Goal: Obtain resource: Download file/media

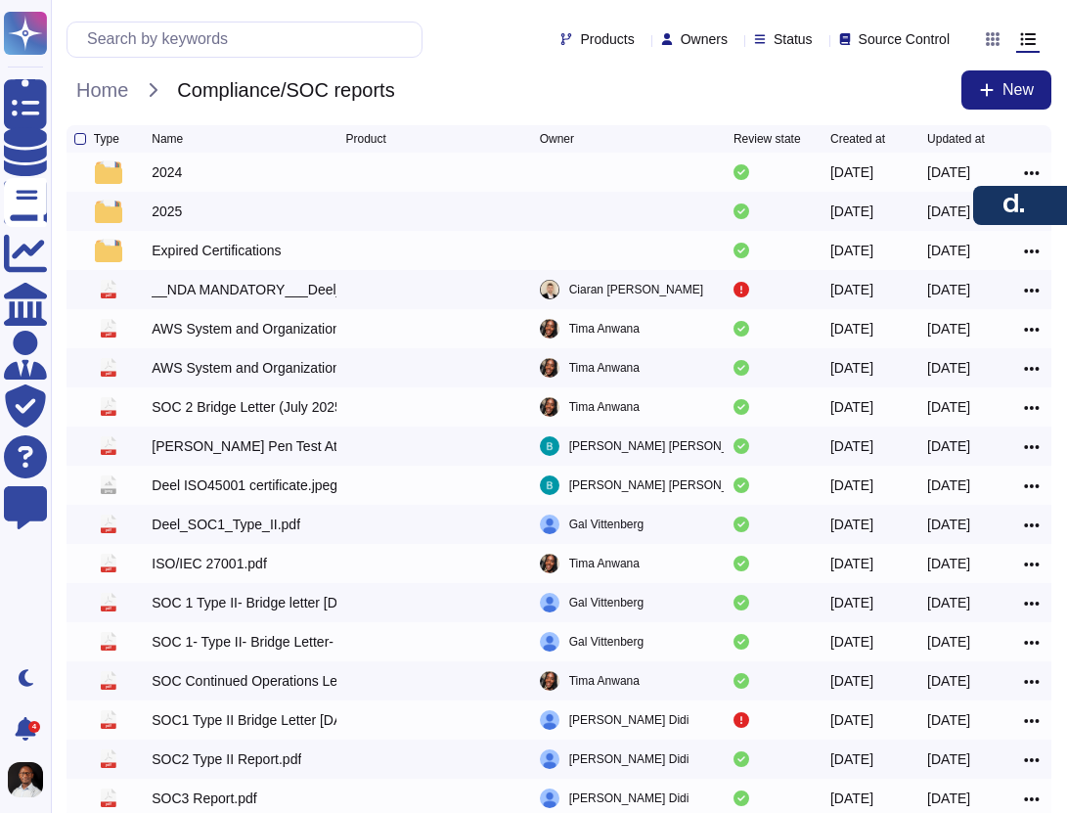
scroll to position [66, 0]
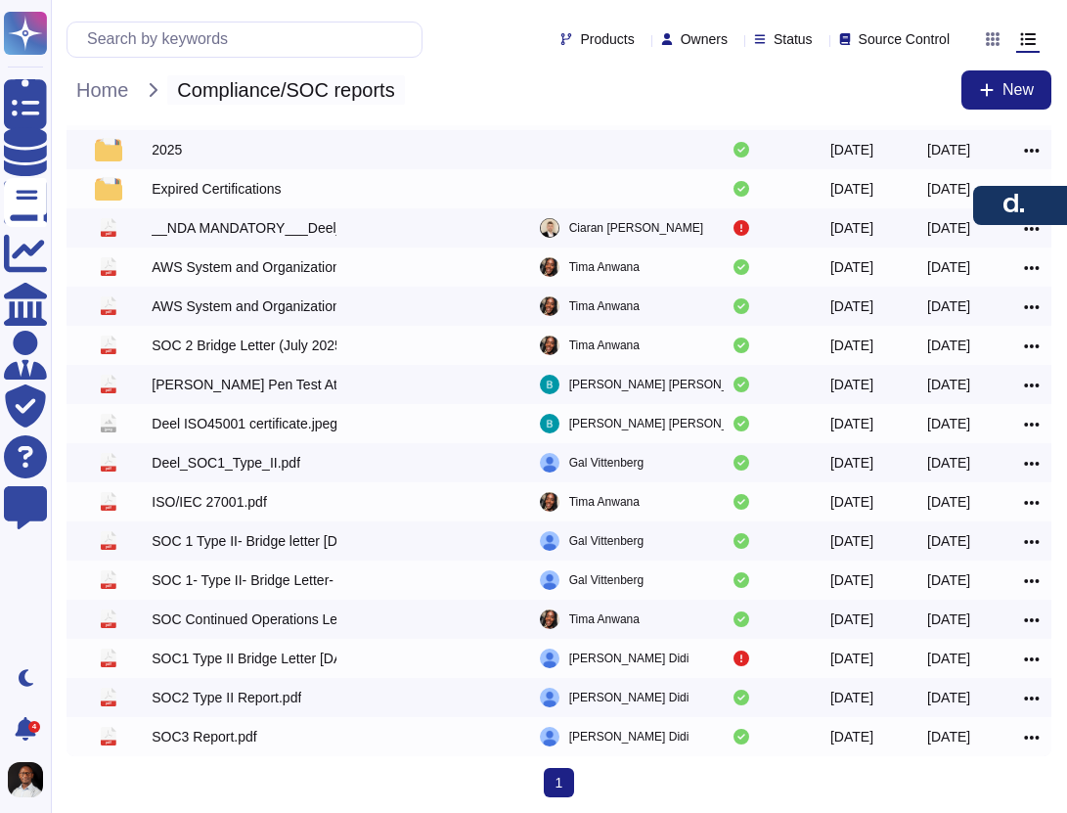
click at [231, 98] on span "Compliance/SOC reports" at bounding box center [285, 89] width 237 height 29
click at [119, 95] on span "Home" at bounding box center [102, 89] width 71 height 29
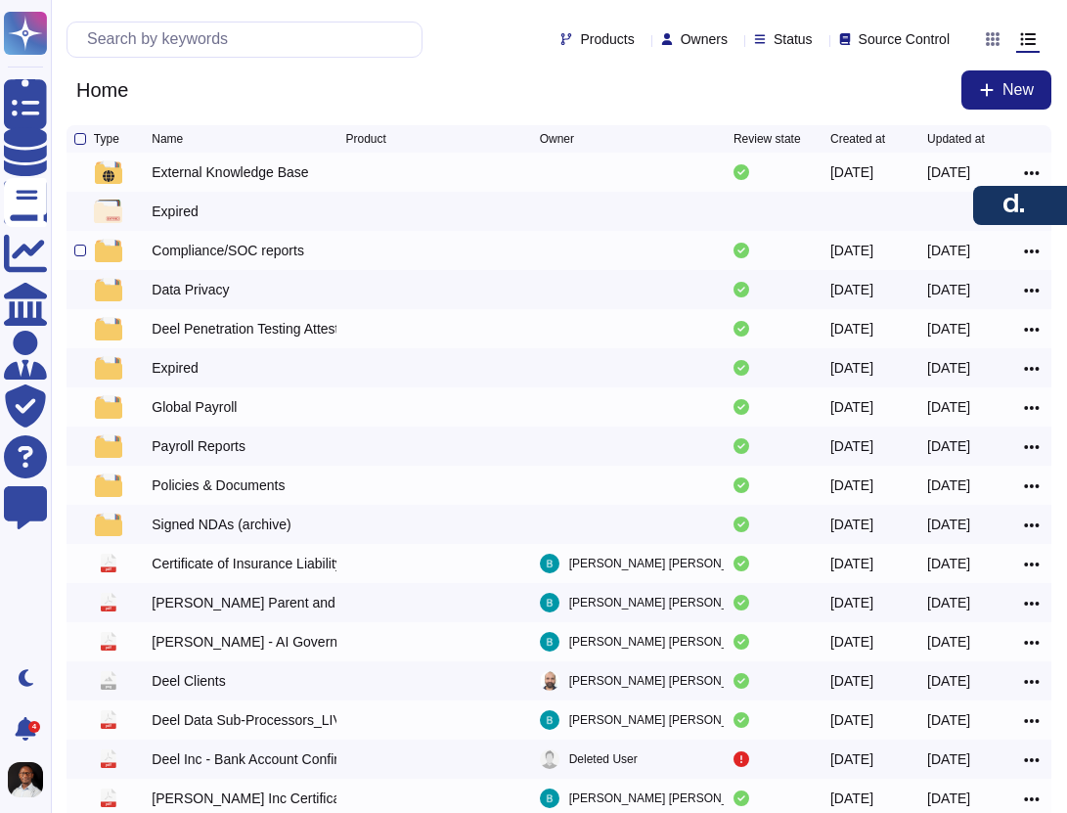
click at [251, 258] on div "Compliance/SOC reports" at bounding box center [228, 251] width 153 height 20
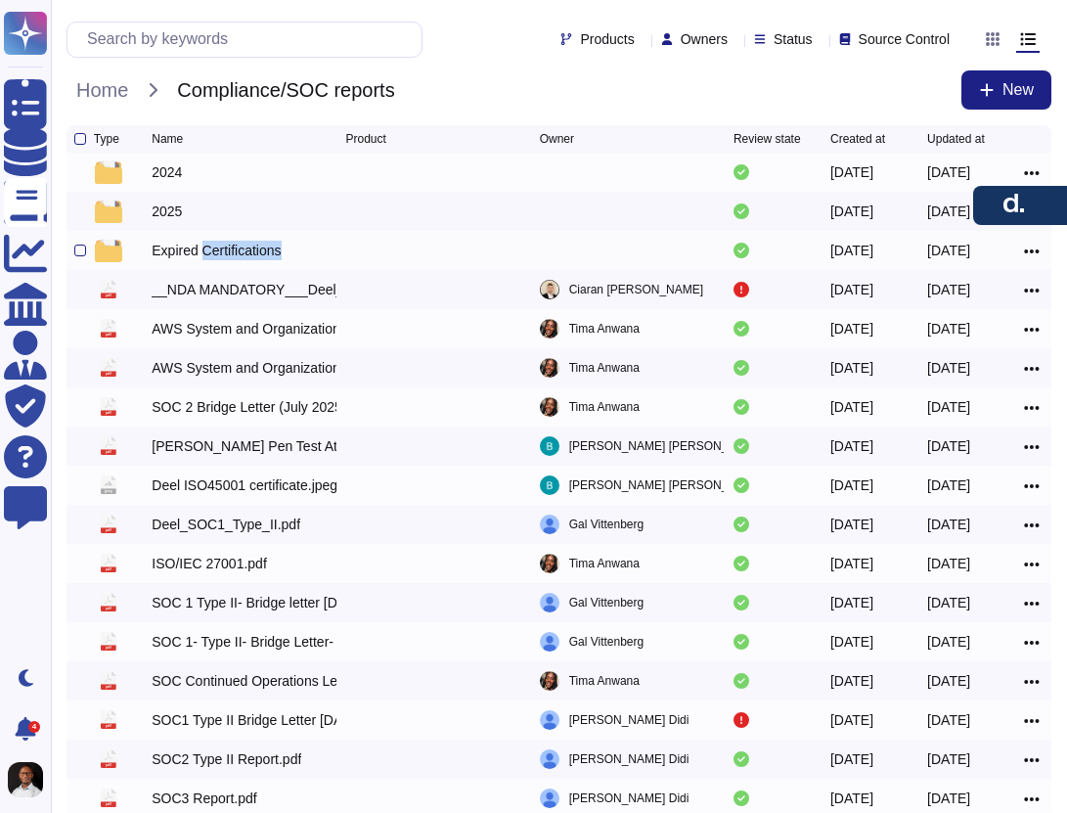
click at [251, 258] on div "Expired Certifications" at bounding box center [216, 251] width 129 height 20
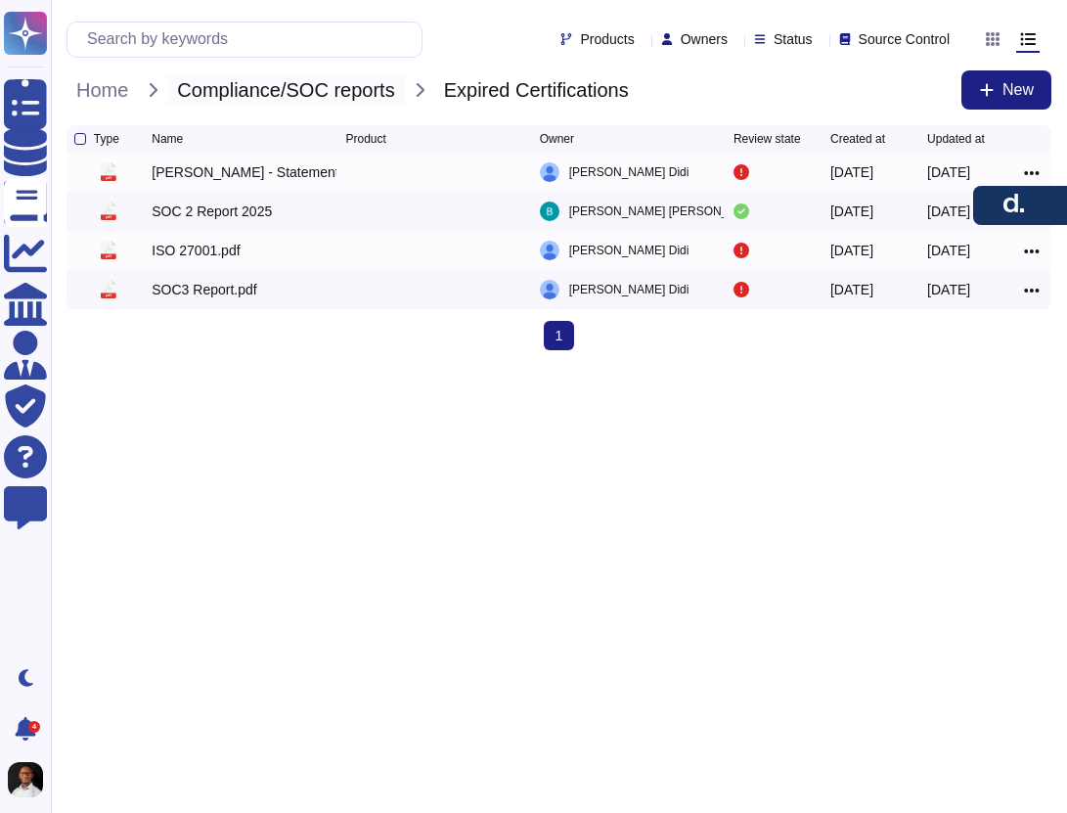
click at [299, 89] on span "Compliance/SOC reports" at bounding box center [285, 89] width 237 height 29
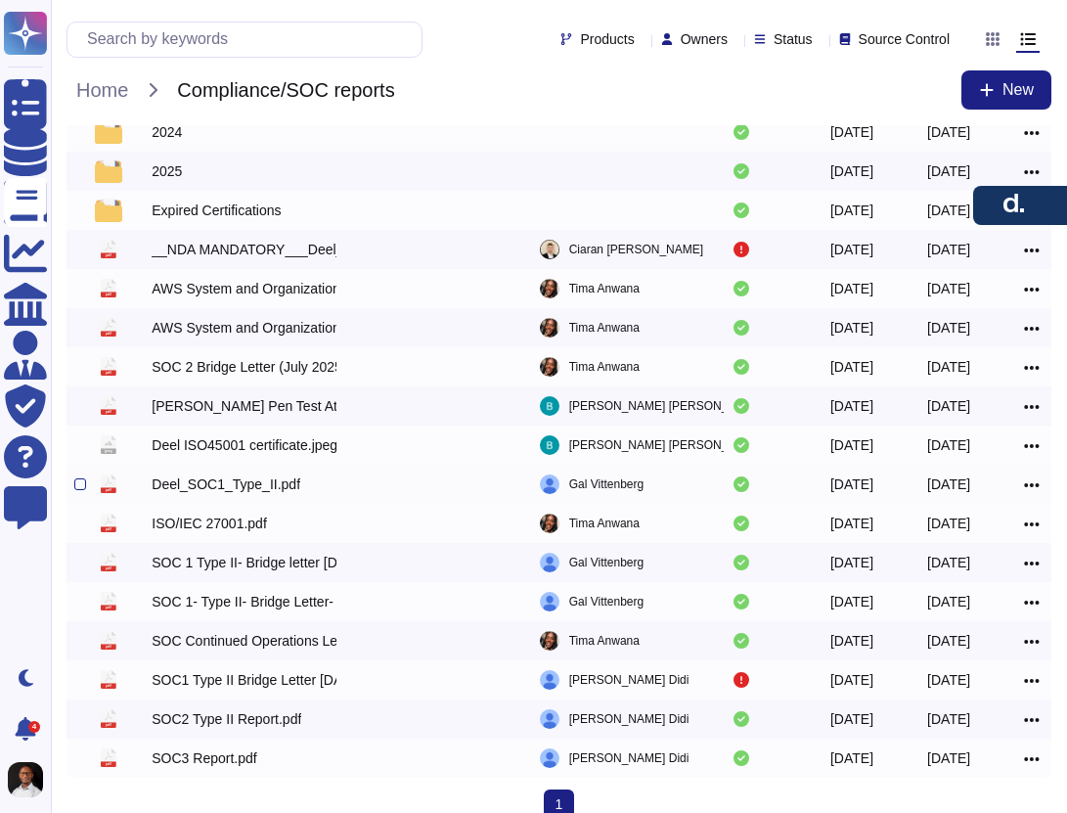
scroll to position [66, 0]
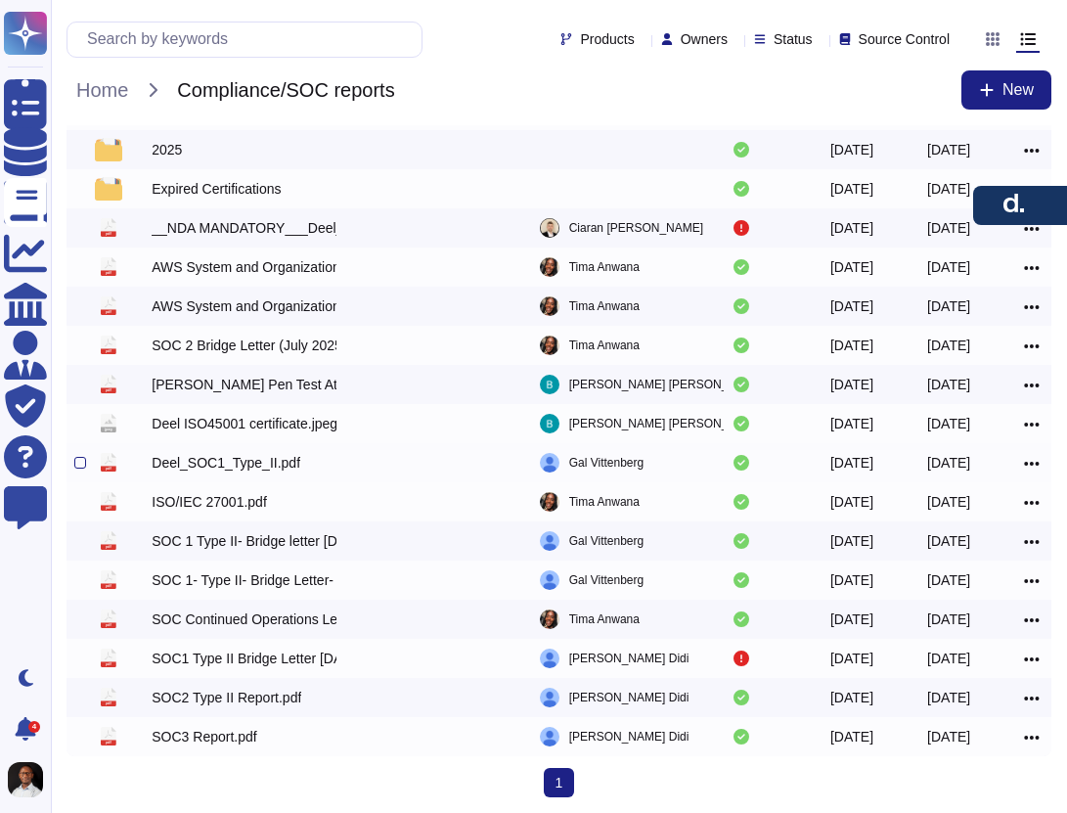
click at [242, 469] on div "Deel_SOC1_Type_II.pdf" at bounding box center [226, 463] width 149 height 20
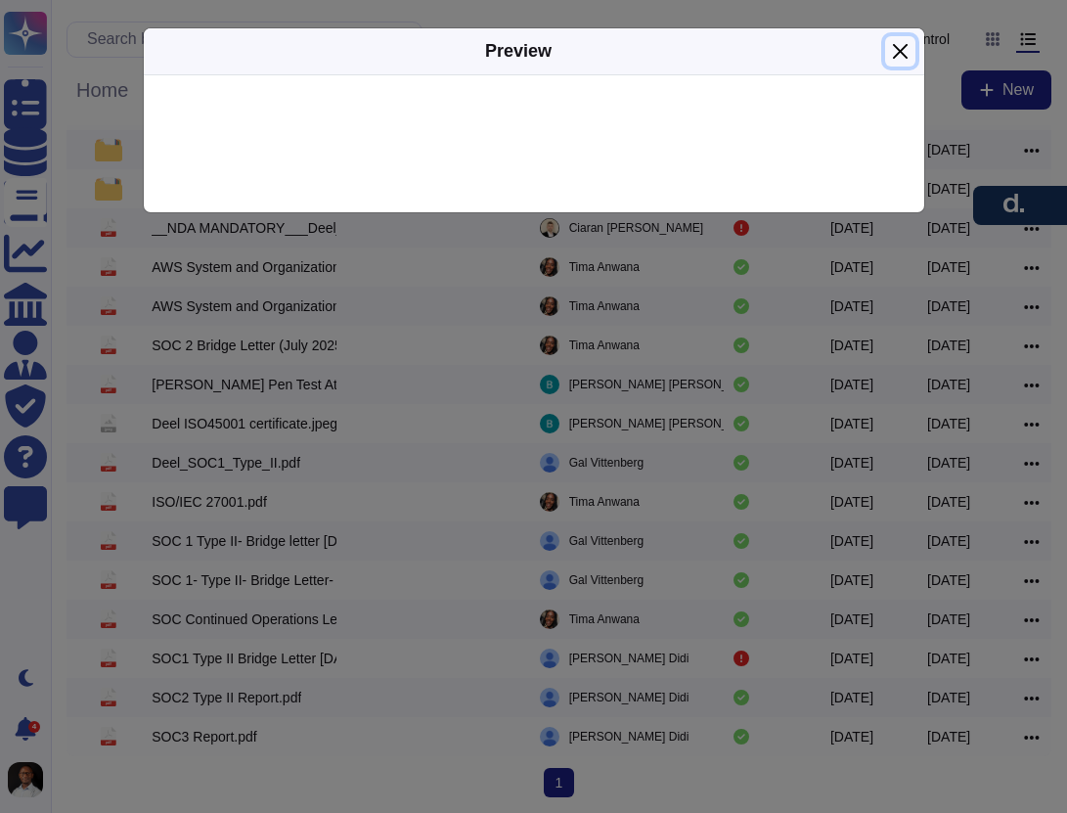
click at [898, 52] on button "Close" at bounding box center [900, 51] width 30 height 30
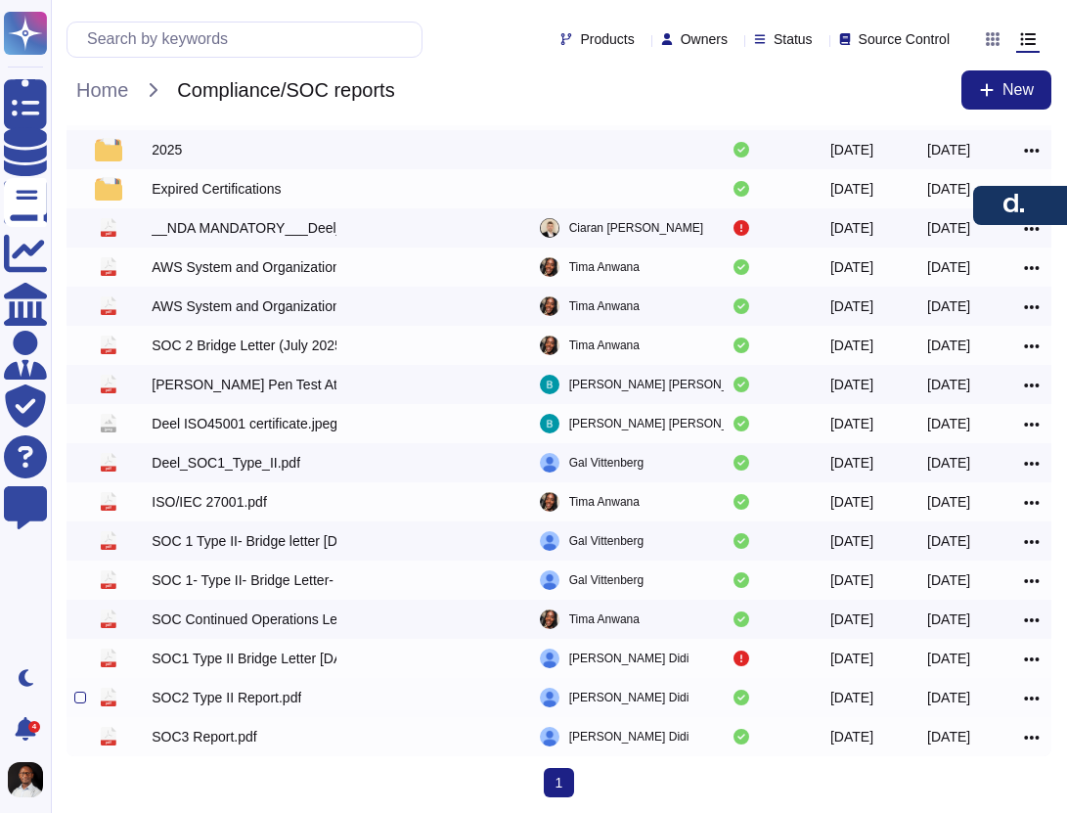
click at [239, 695] on div "SOC2 Type II Report.pdf" at bounding box center [227, 698] width 150 height 20
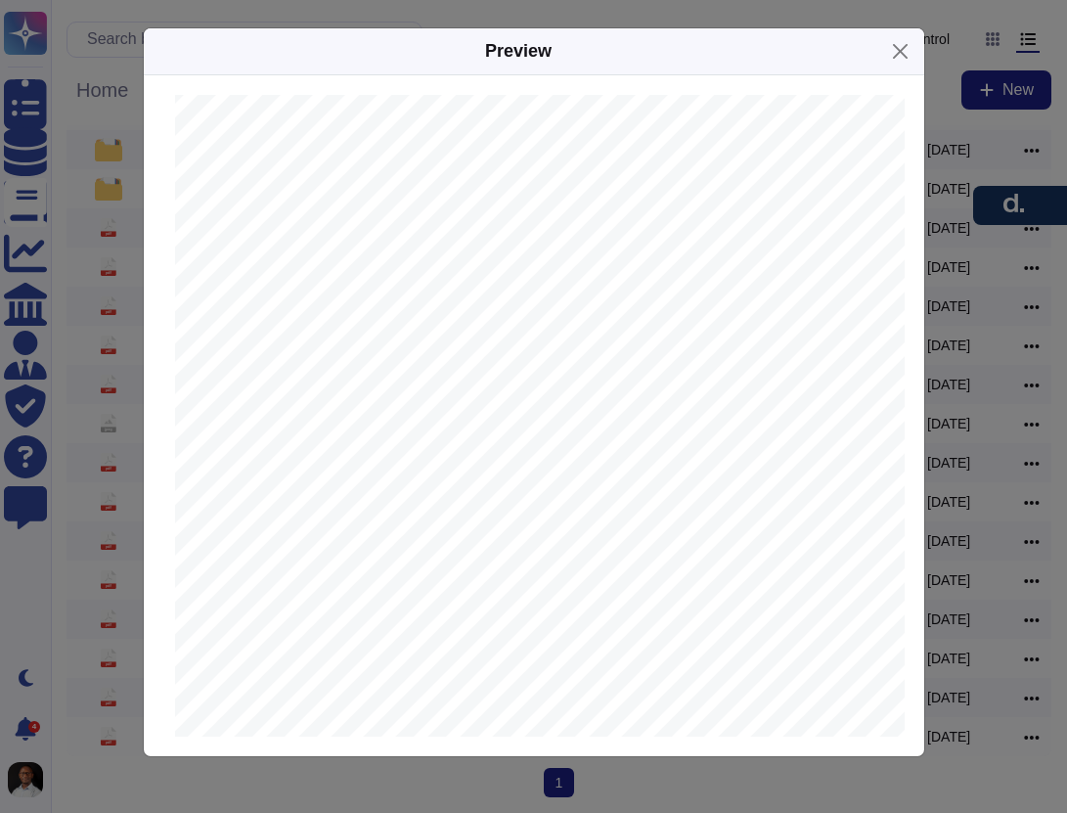
scroll to position [17031, 0]
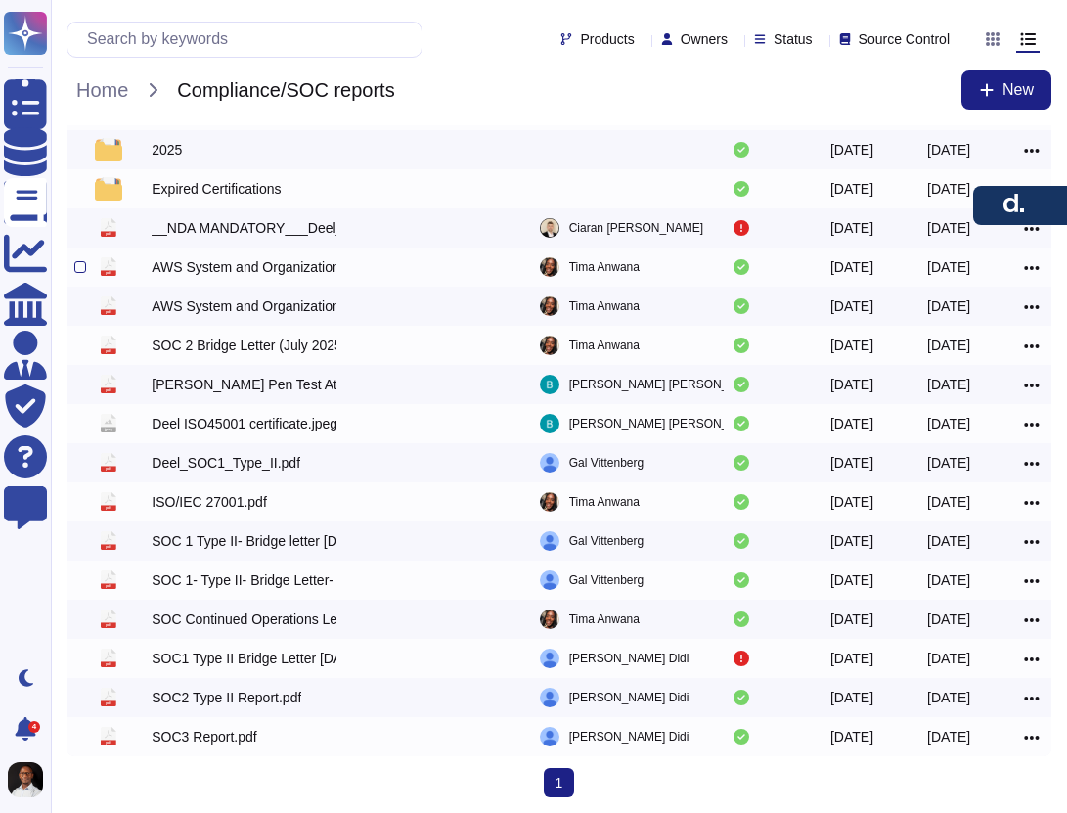
click at [290, 268] on div "AWS System and Organization Controls SOC 1 Report.pdf" at bounding box center [244, 267] width 184 height 20
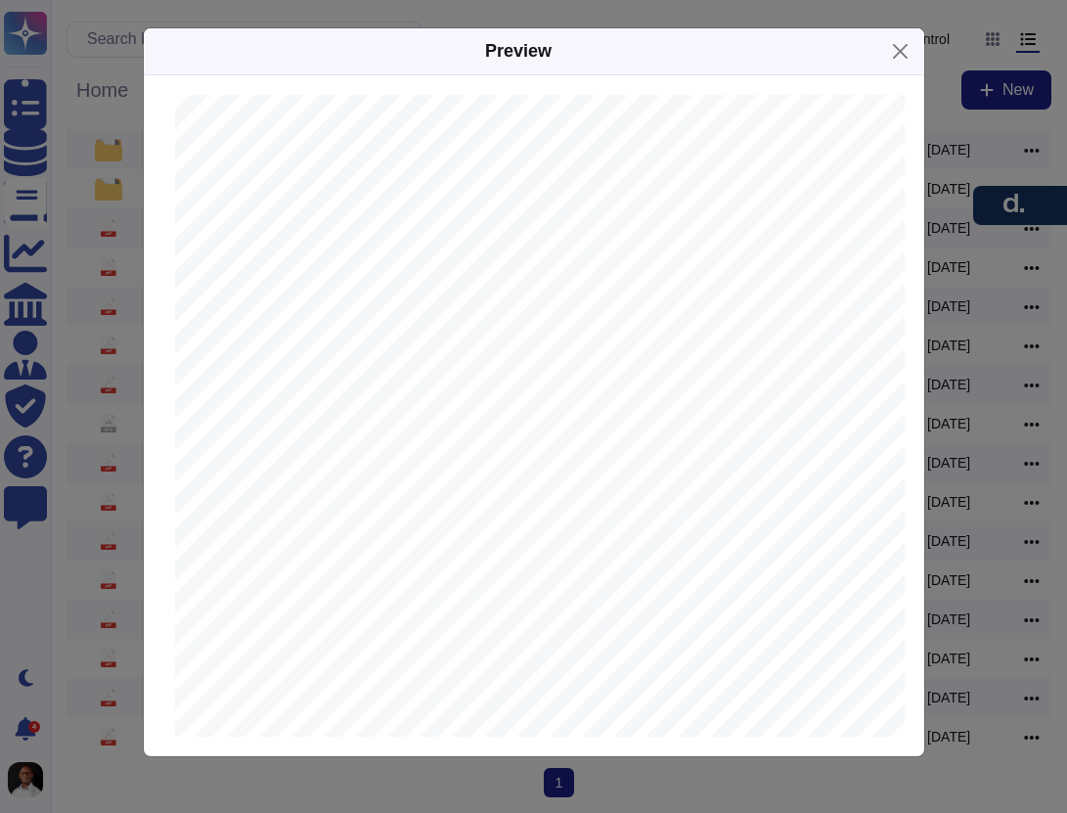
scroll to position [3286, 0]
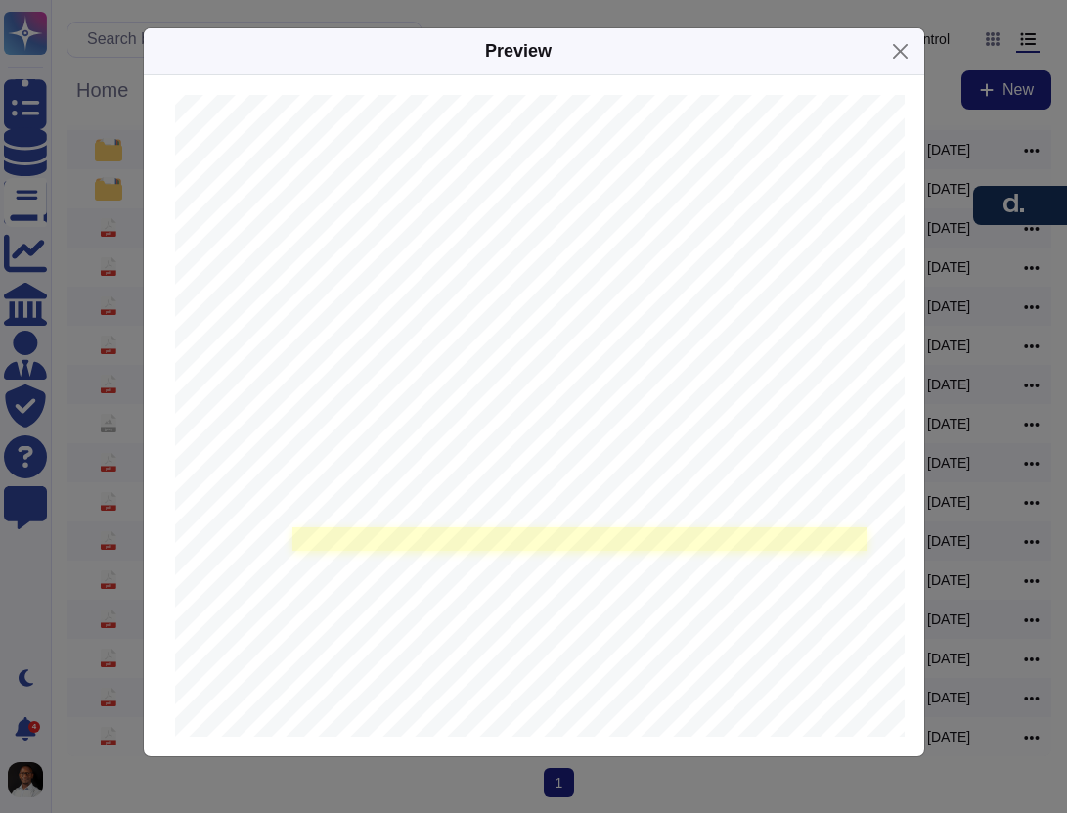
click at [478, 534] on link at bounding box center [579, 538] width 575 height 23
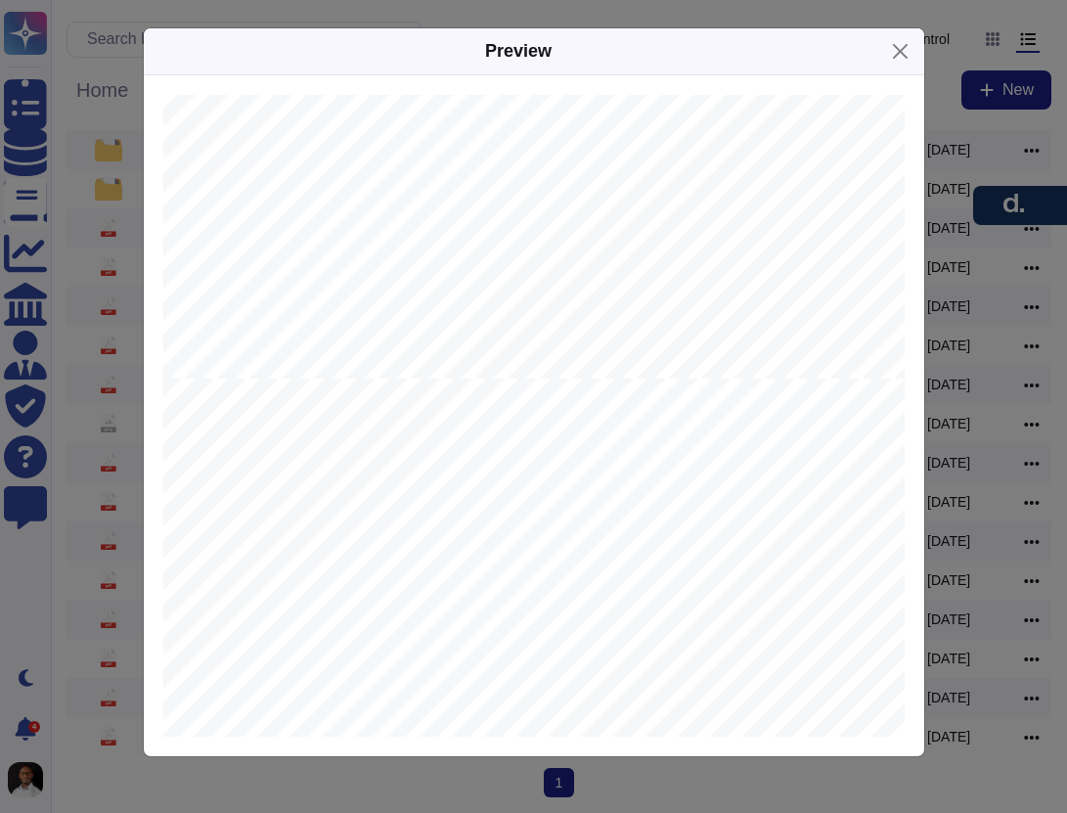
scroll to position [124312, 12]
click at [899, 46] on button "Close" at bounding box center [900, 51] width 30 height 30
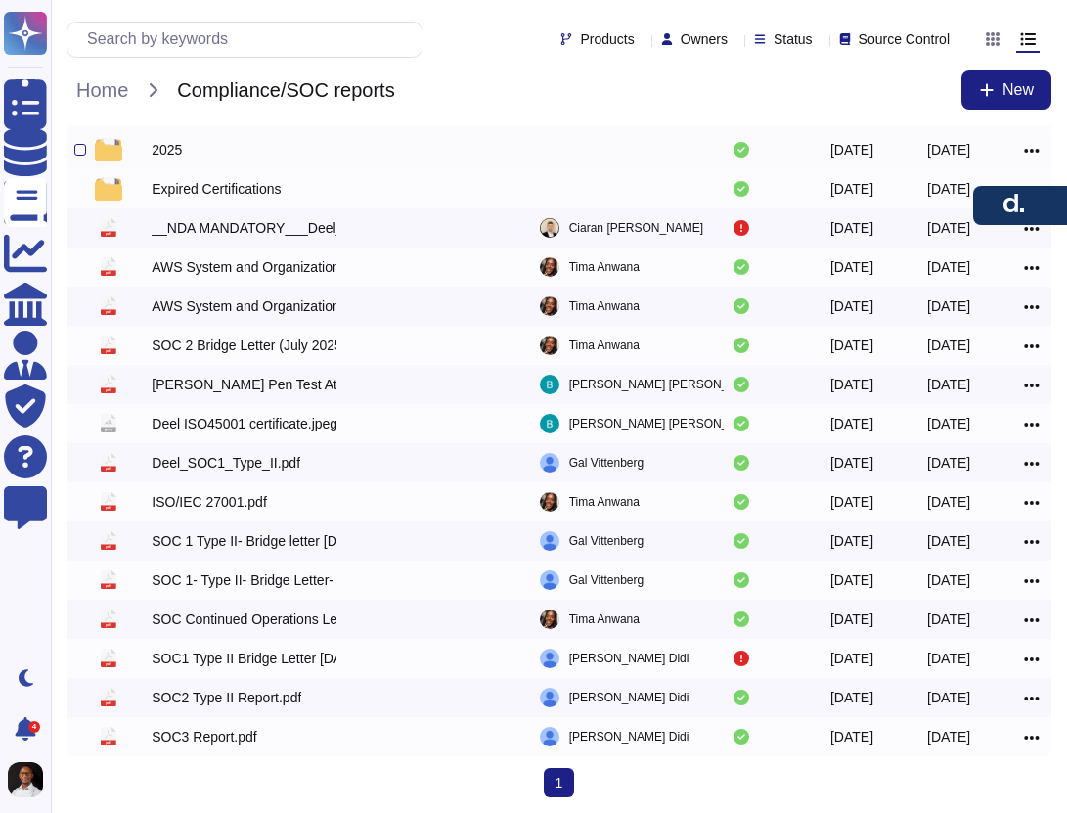
click at [203, 150] on div "2025" at bounding box center [249, 149] width 194 height 23
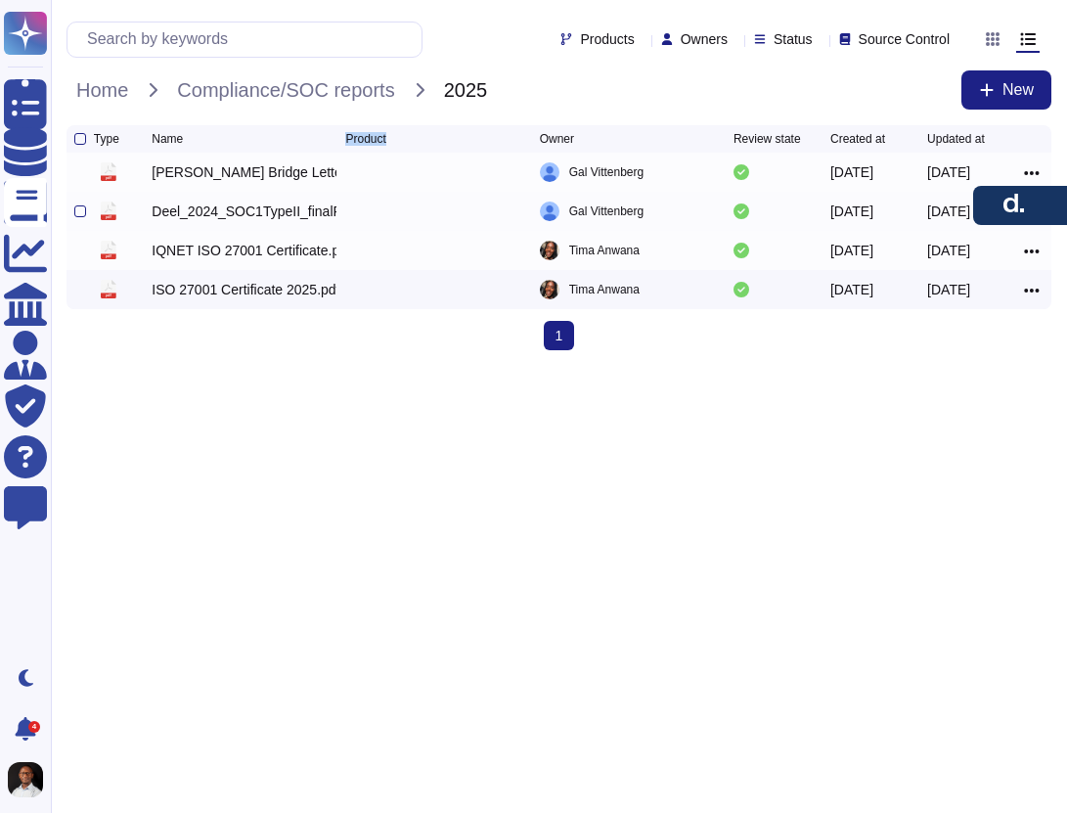
click at [203, 150] on div "Type Name Product Owner Review state Created at Updated at" at bounding box center [559, 138] width 985 height 27
click at [292, 301] on div "ISO 27001 Certificate 2025.pdf" at bounding box center [249, 289] width 194 height 23
click at [271, 251] on div "IQNET ISO 27001 Certificate.pdf" at bounding box center [244, 251] width 184 height 20
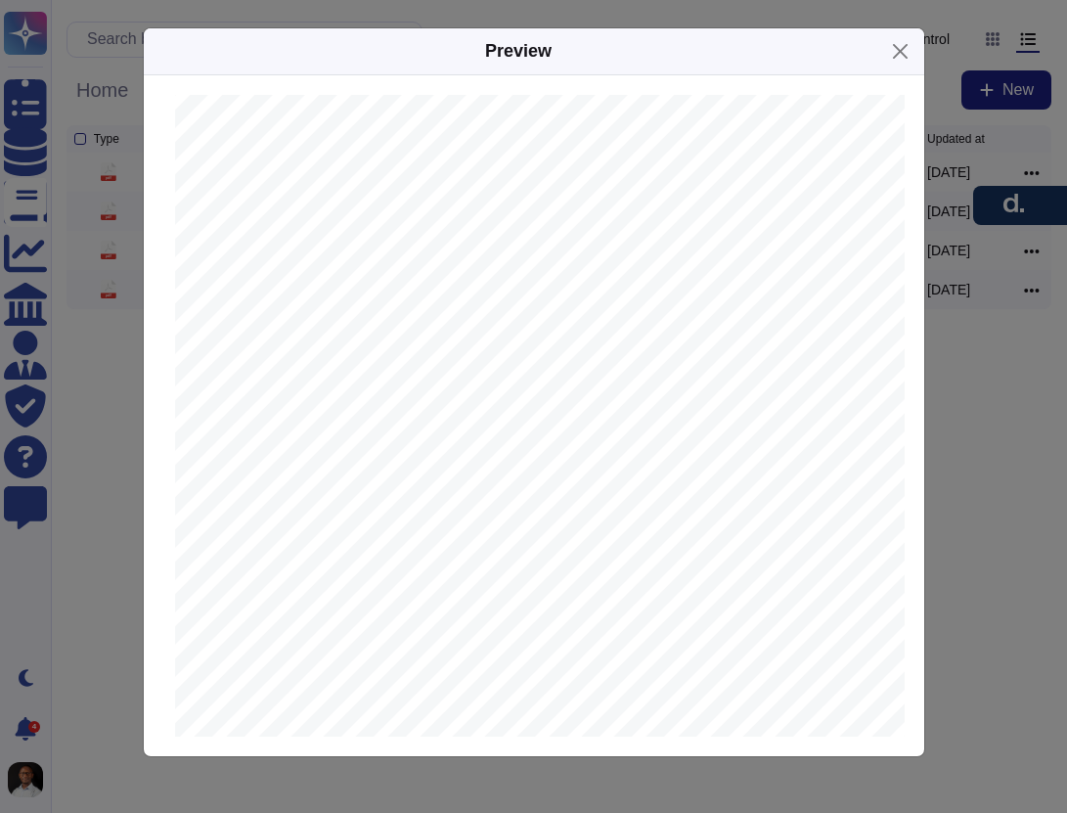
scroll to position [1570, 0]
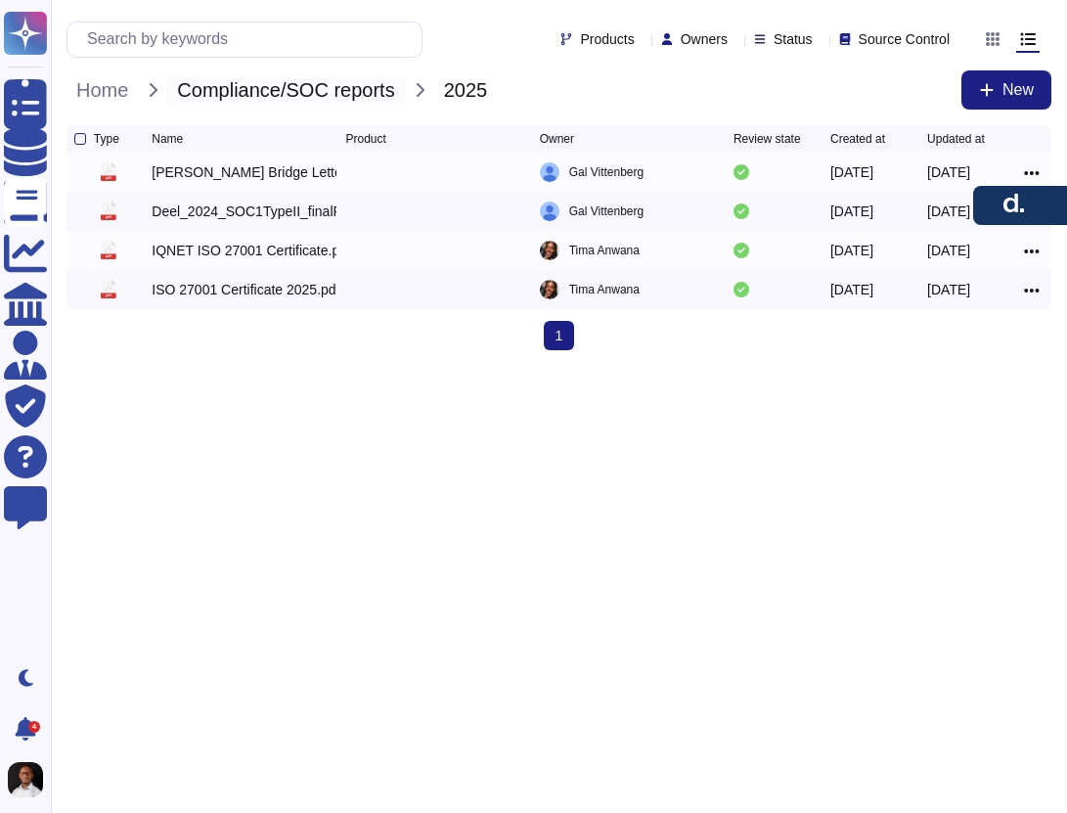
click at [355, 82] on span "Compliance/SOC reports" at bounding box center [285, 89] width 237 height 29
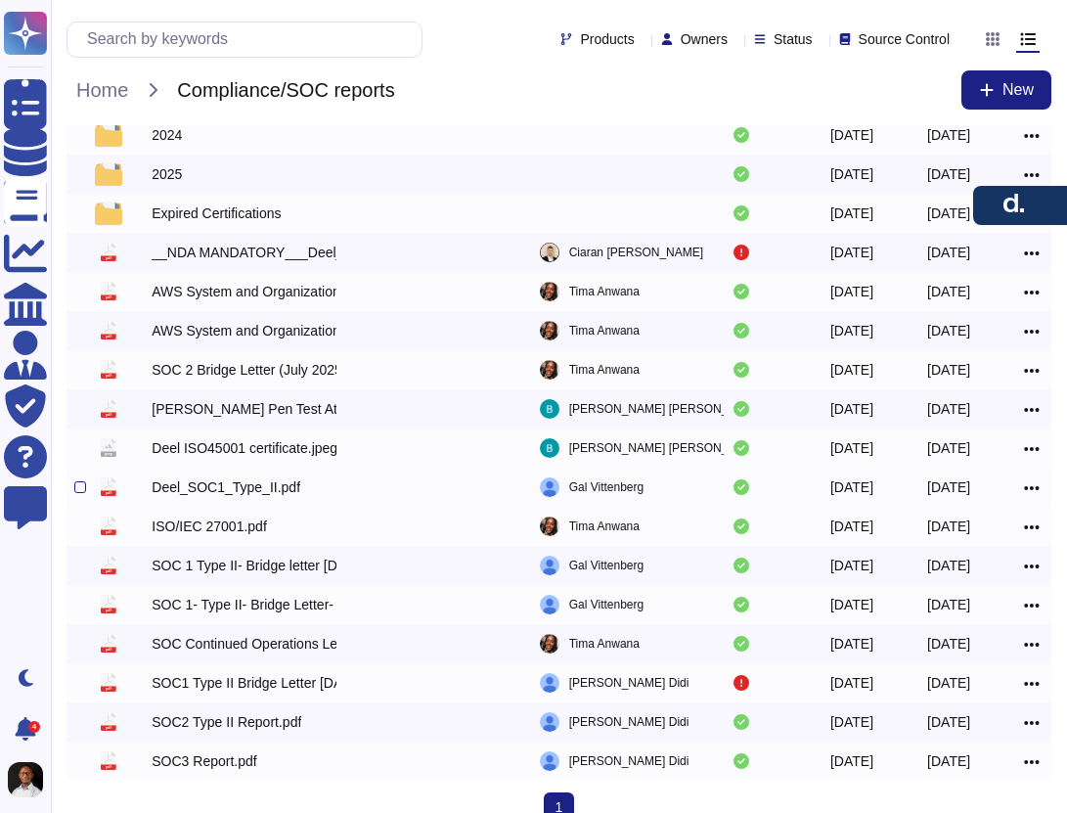
scroll to position [66, 0]
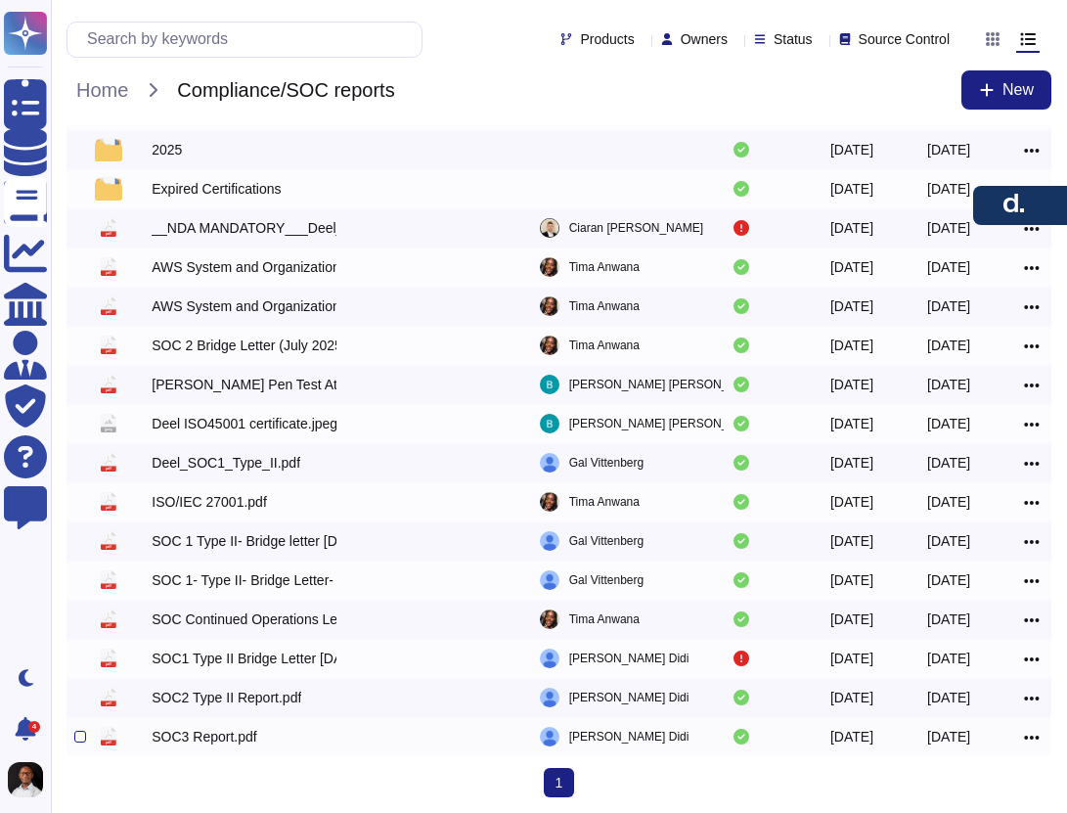
click at [237, 740] on div "SOC3 Report.pdf" at bounding box center [204, 737] width 105 height 20
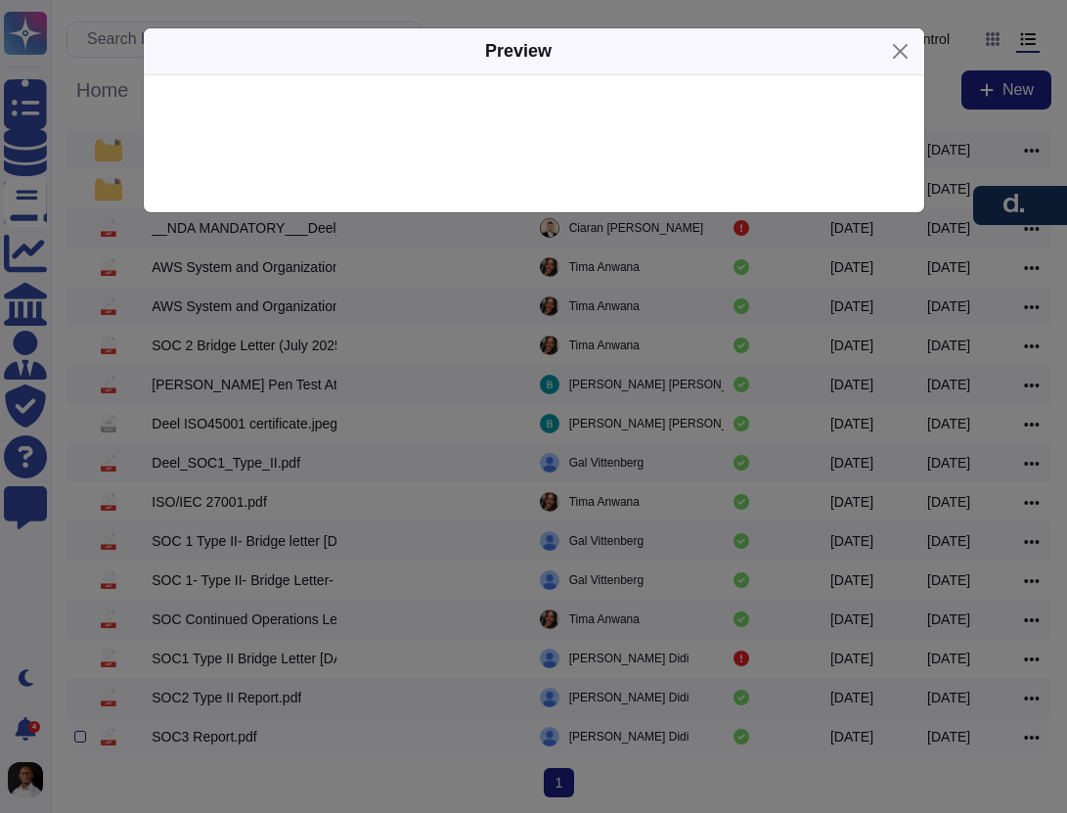
click at [237, 740] on div "Preview" at bounding box center [533, 406] width 1067 height 813
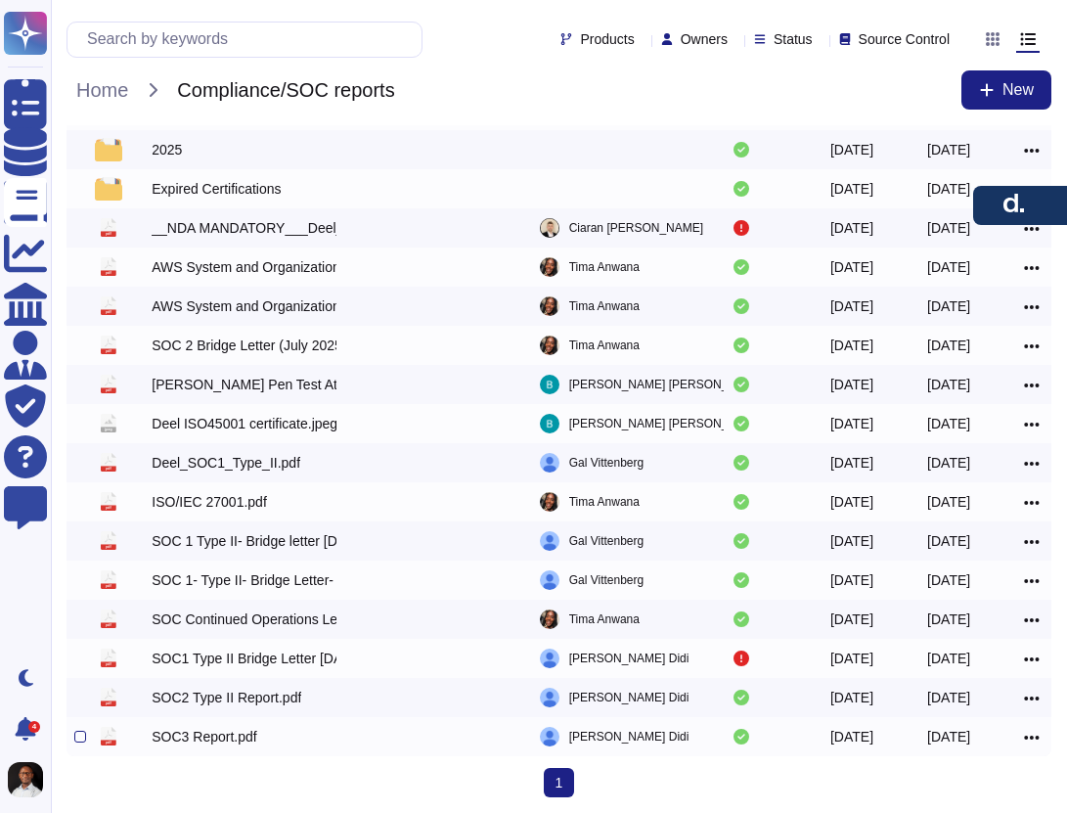
click at [237, 740] on div "SOC3 Report.pdf" at bounding box center [204, 737] width 105 height 20
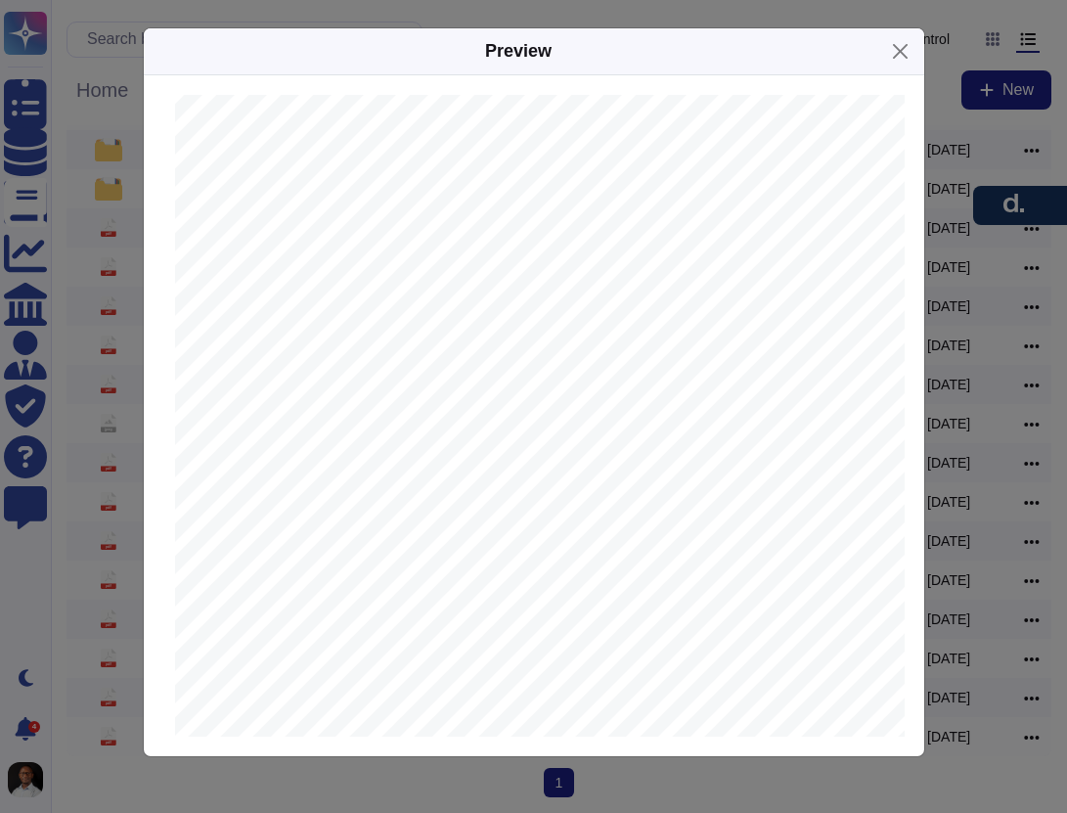
scroll to position [0, 0]
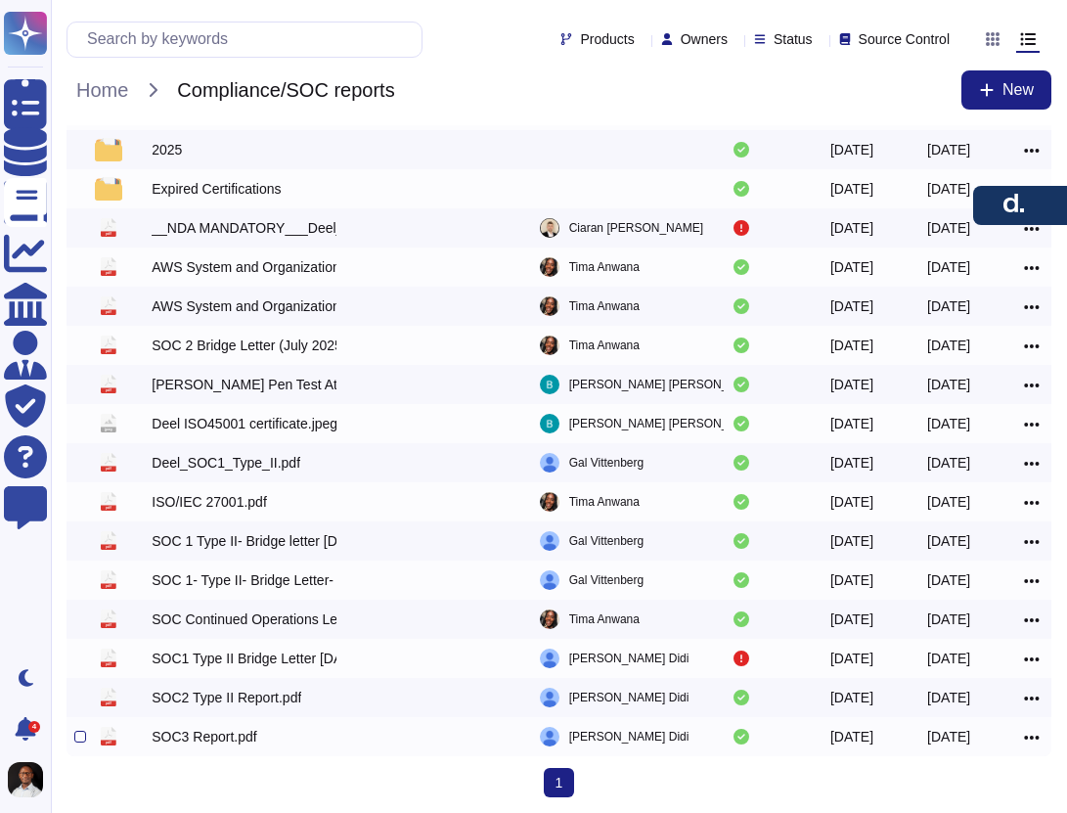
click at [227, 740] on div "SOC3 Report.pdf" at bounding box center [204, 737] width 105 height 20
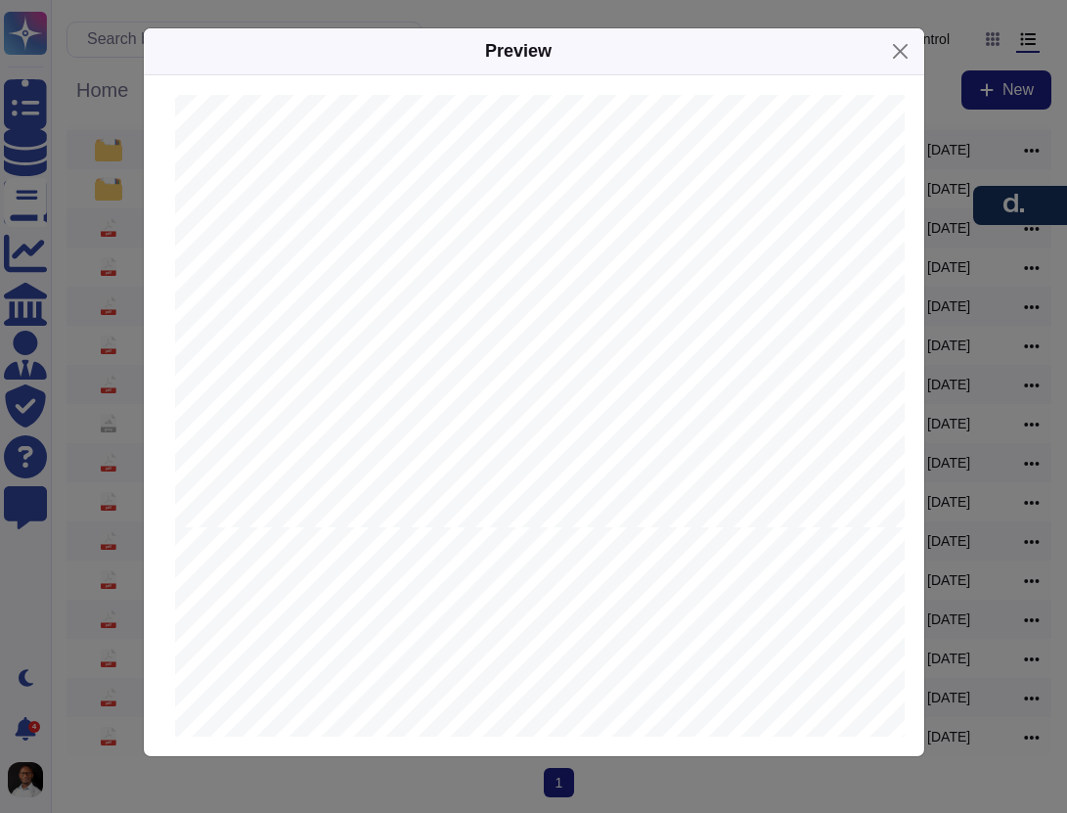
scroll to position [3157, 0]
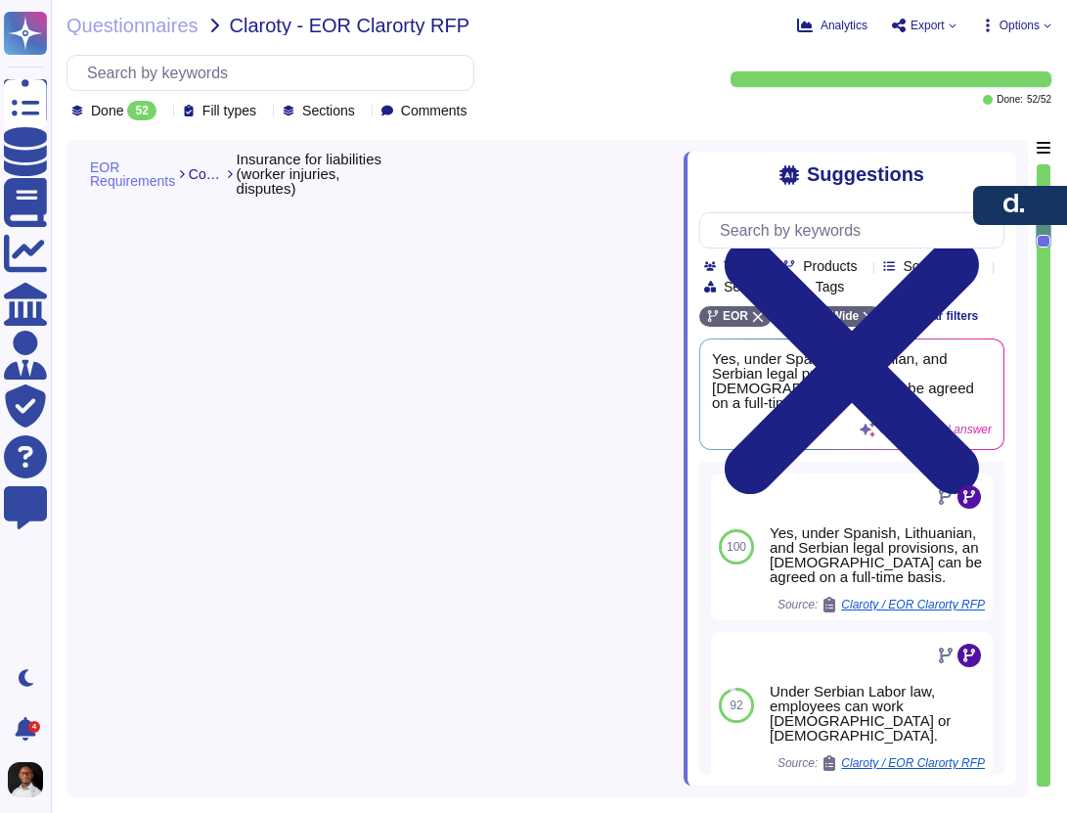
type textarea "[PERSON_NAME] offers various types of liability insurance, including Statutory …"
type textarea "Yes, under Spanish, Lithuanian, and Serbian legal provisions, an [DEMOGRAPHIC_D…"
type textarea "Under Serbian Labor law, employees can work [DEMOGRAPHIC_DATA] or [DEMOGRAPHIC_…"
type textarea "Lore ip dolor sit a consectetu adipi. El seddoei te inci 635 utlaboree dol magn…"
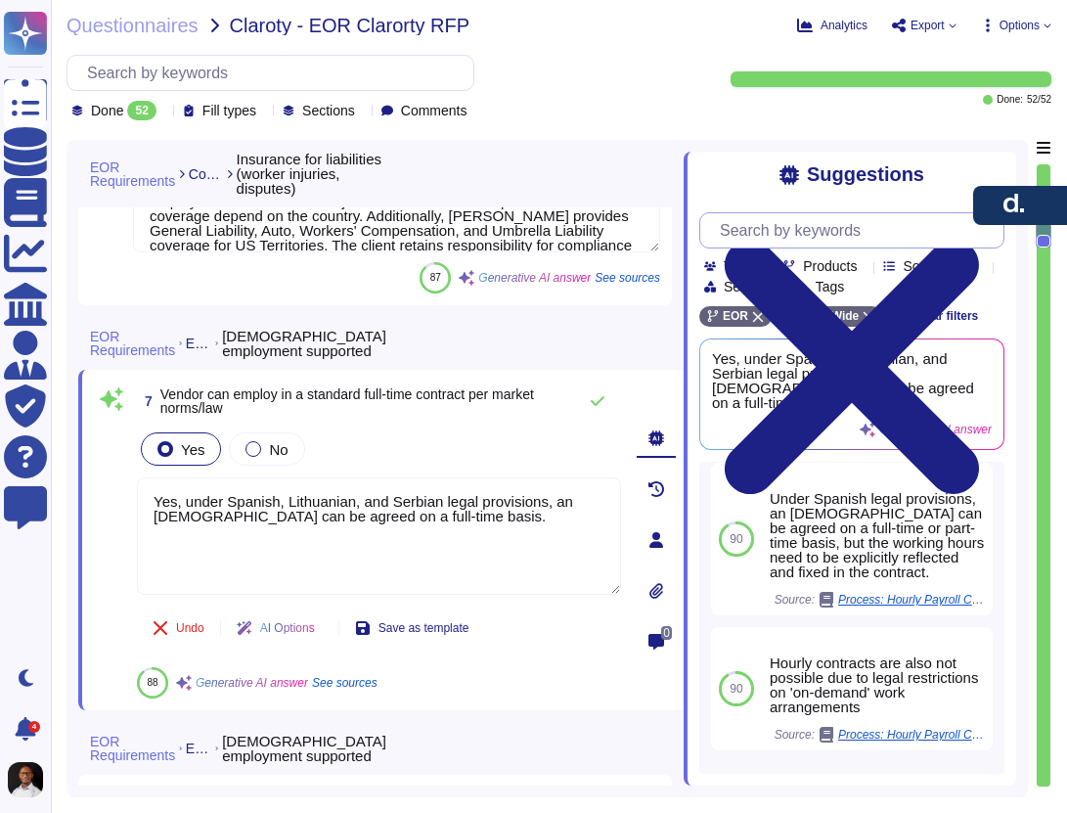
click at [767, 218] on input "text" at bounding box center [856, 230] width 293 height 34
paste input "Employee onboarding: This step varies based on whether you are onboarding via a…"
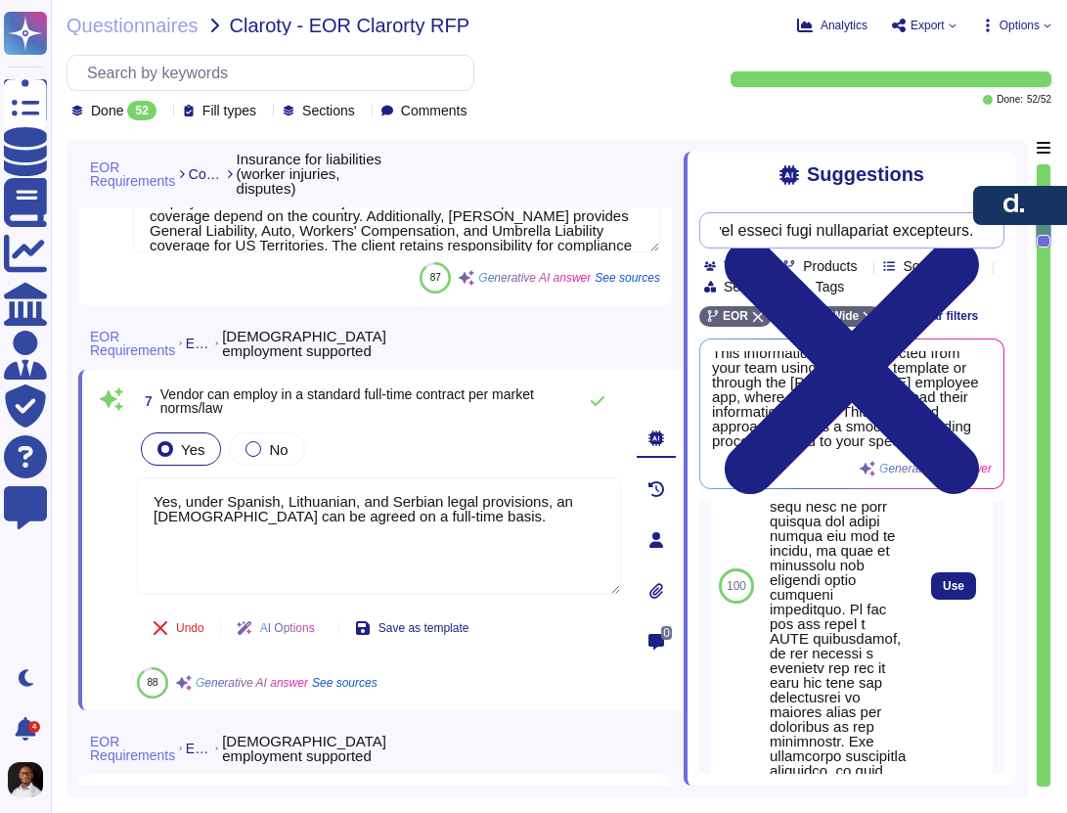
scroll to position [414, 0]
type input "Employee onboarding: This step varies based on whether you are onboarding via a…"
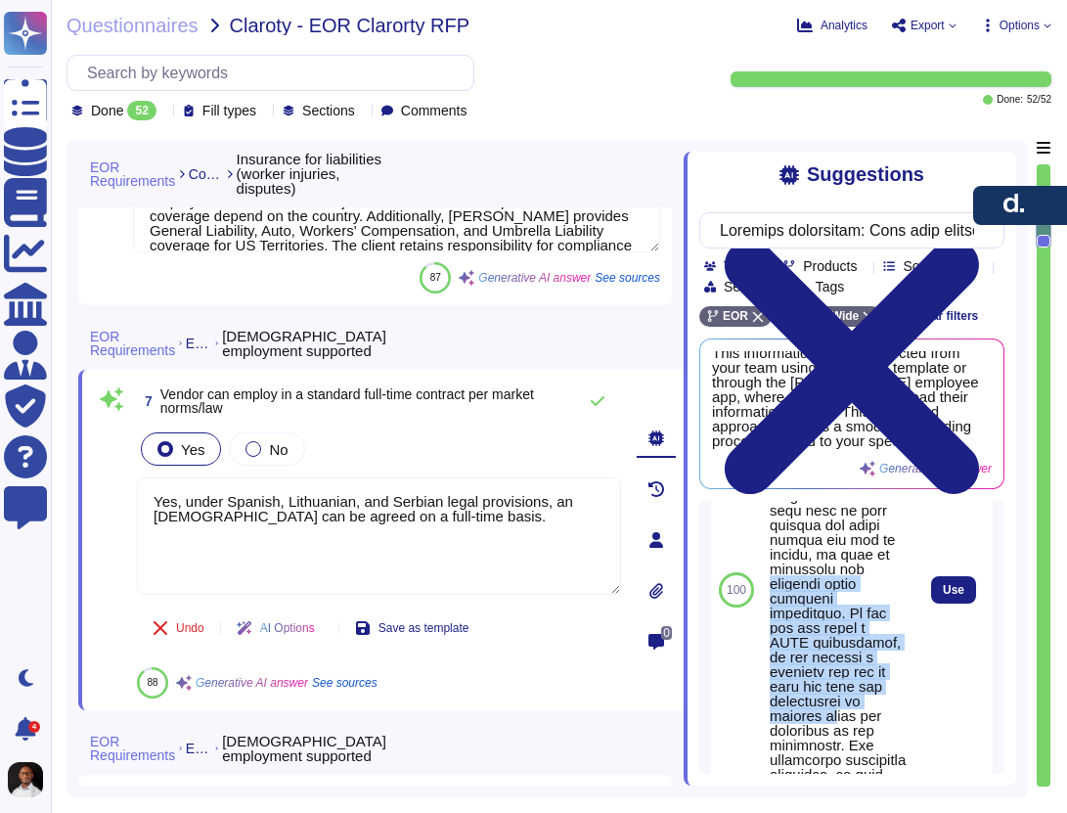
drag, startPoint x: 862, startPoint y: 715, endPoint x: 879, endPoint y: 586, distance: 130.3
click at [879, 586] on div at bounding box center [838, 598] width 137 height 895
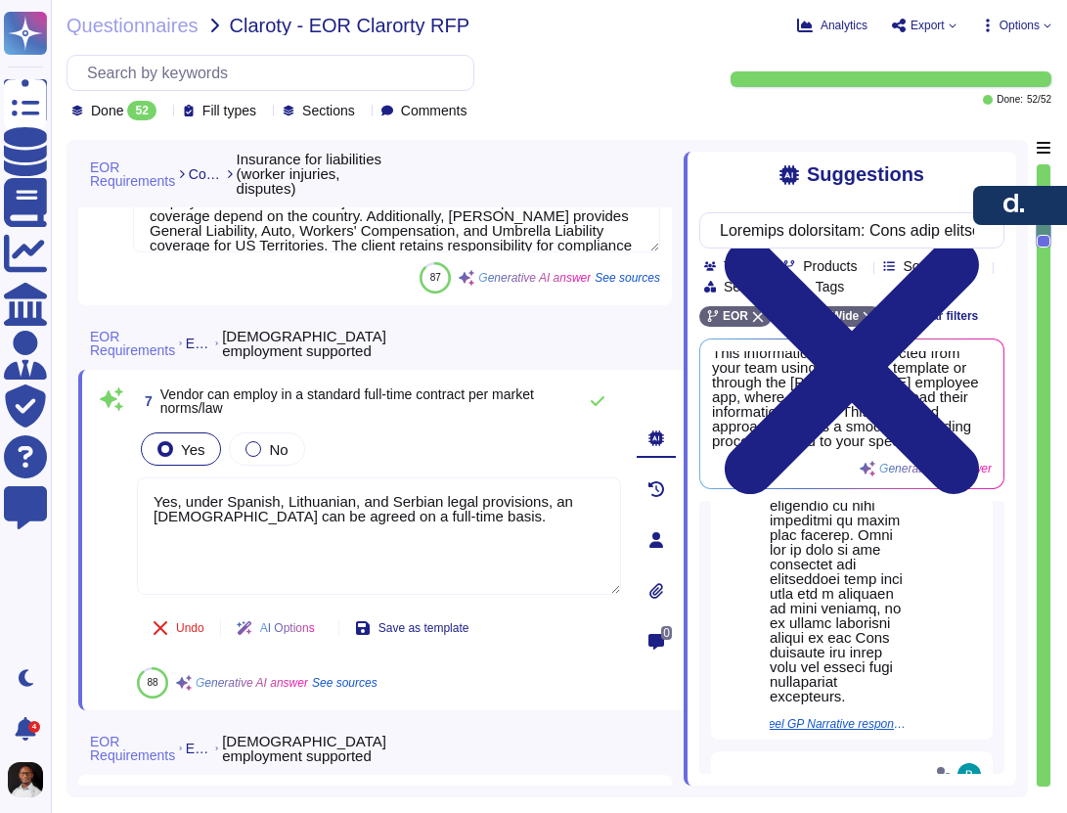
scroll to position [783, 0]
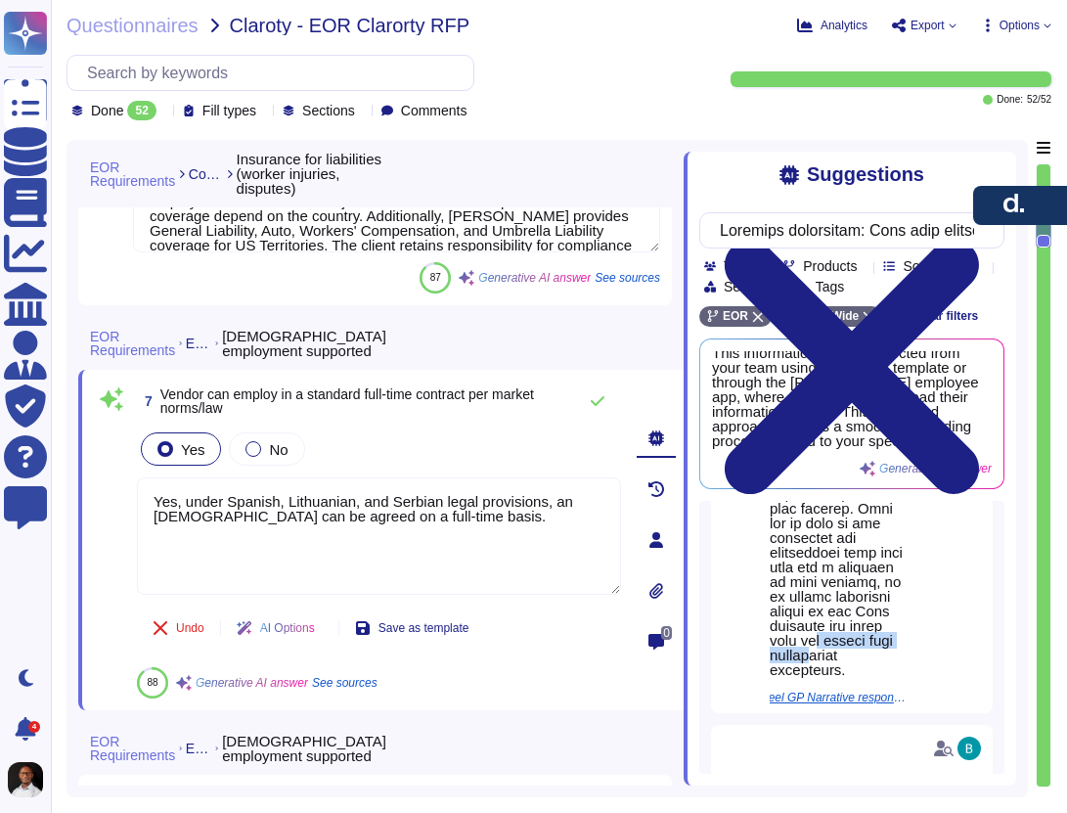
drag, startPoint x: 866, startPoint y: 672, endPoint x: 807, endPoint y: 707, distance: 68.4
click at [807, 677] on div at bounding box center [838, 229] width 137 height 895
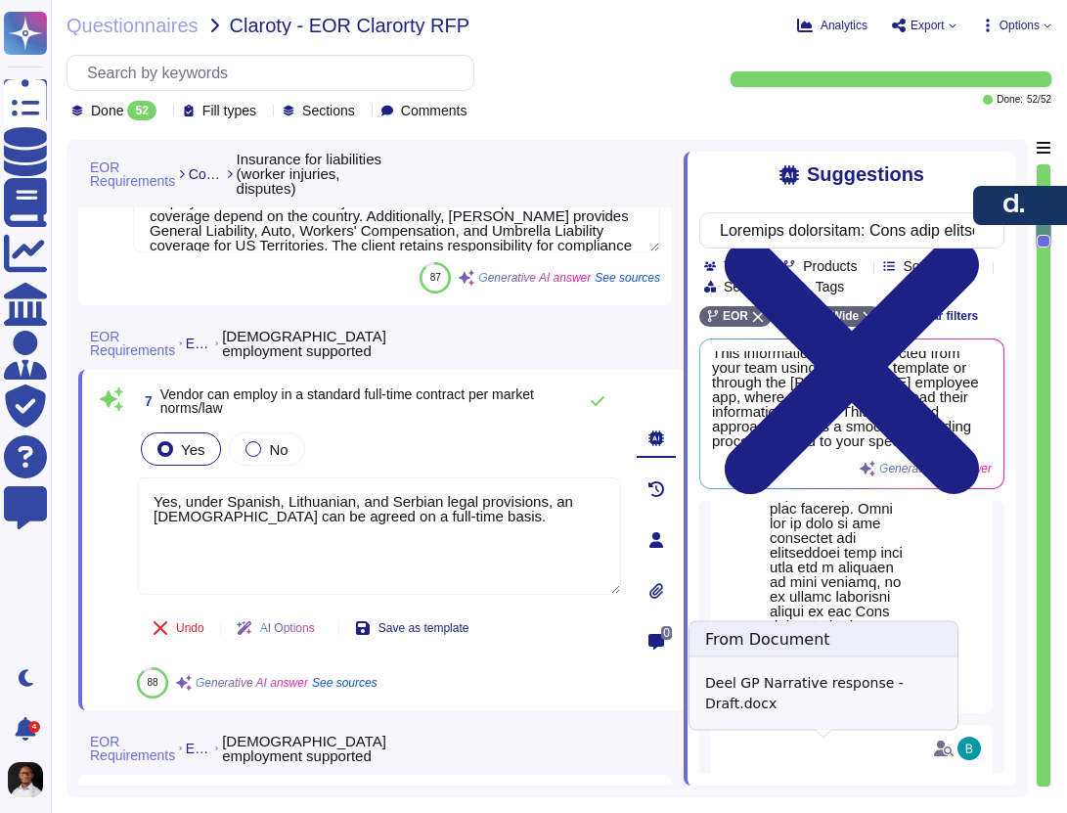
click at [830, 703] on span "Deel GP Narrative response - Draft.docx" at bounding box center [833, 698] width 147 height 12
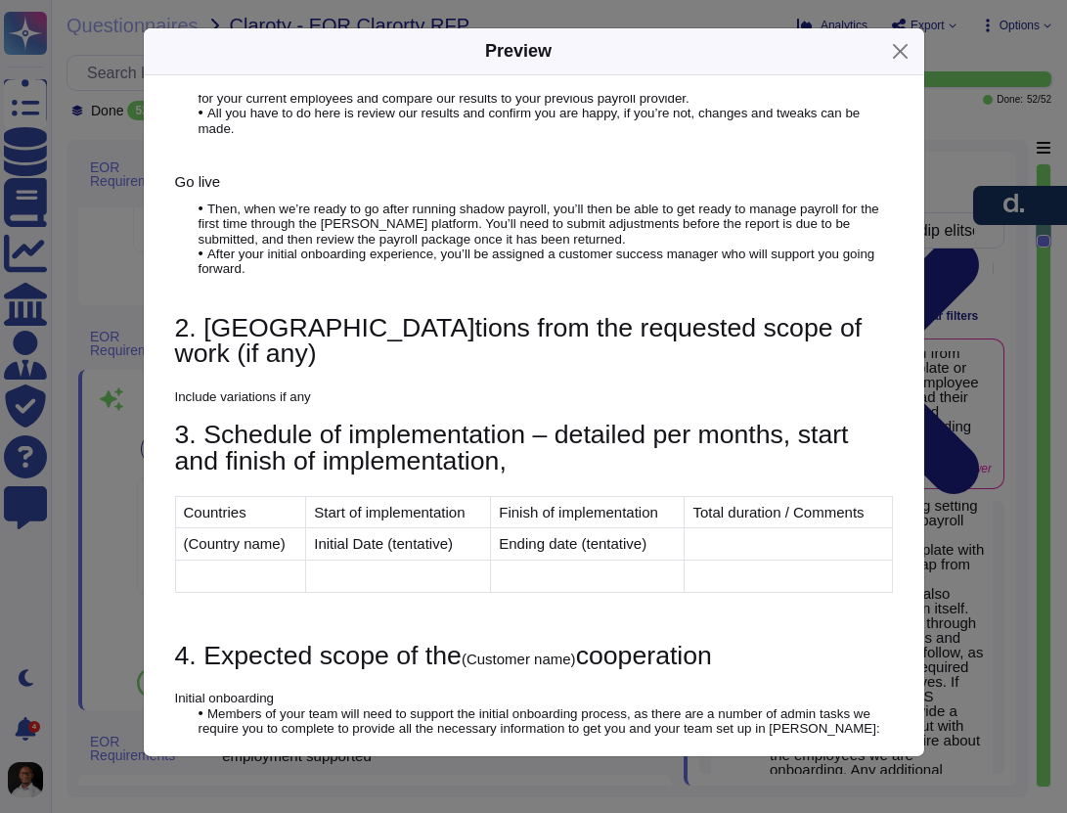
scroll to position [5198, 0]
